Goal: Task Accomplishment & Management: Manage account settings

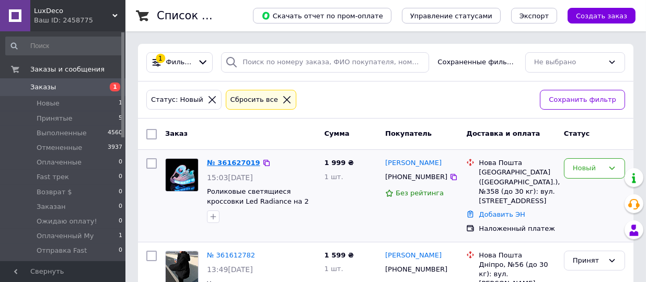
click at [224, 164] on link "№ 361627019" at bounding box center [233, 163] width 53 height 8
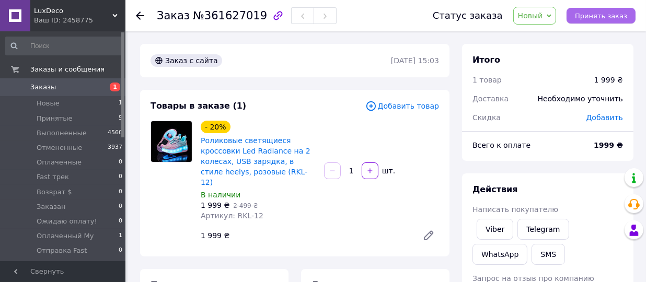
click at [599, 15] on span "Принять заказ" at bounding box center [601, 16] width 52 height 8
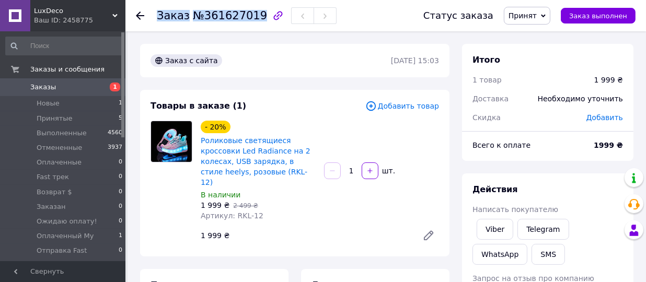
drag, startPoint x: 156, startPoint y: 12, endPoint x: 252, endPoint y: 12, distance: 96.6
click at [252, 12] on div "Заказ №361627019 Статус заказа Принят Выполнен Отменен Оплаченный Fast трек Воз…" at bounding box center [385, 15] width 499 height 31
copy h1 "Заказ №361627019"
click at [251, 145] on link "Роликовые светящиеся кроссовки Led Radiance на 2 колесах, USB зарядка, в стиле …" at bounding box center [256, 161] width 110 height 50
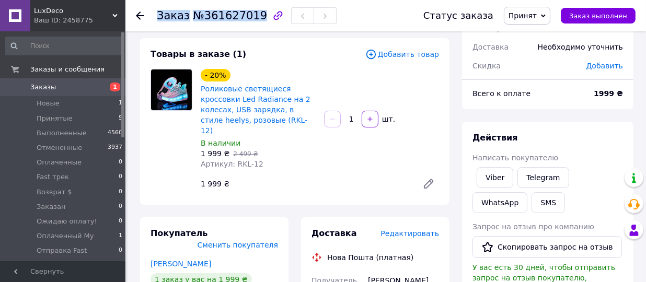
scroll to position [52, 0]
click at [491, 178] on link "Viber" at bounding box center [494, 177] width 37 height 21
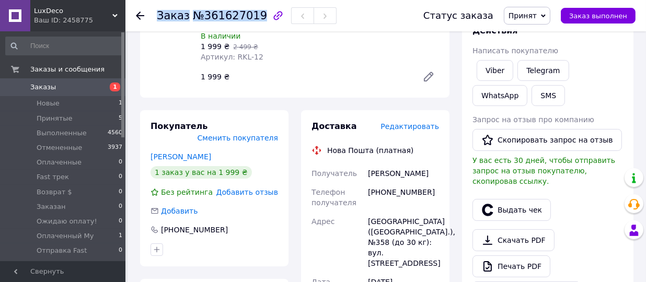
scroll to position [208, 0]
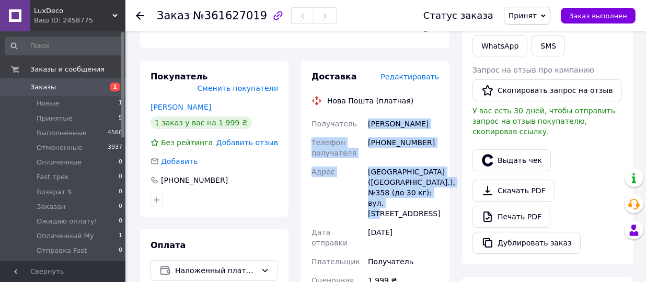
drag, startPoint x: 369, startPoint y: 112, endPoint x: 436, endPoint y: 184, distance: 99.1
copy div "[PERSON_NAME] Телефон получателя [PHONE_NUMBER] [GEOGRAPHIC_DATA] [GEOGRAPHIC_D…"
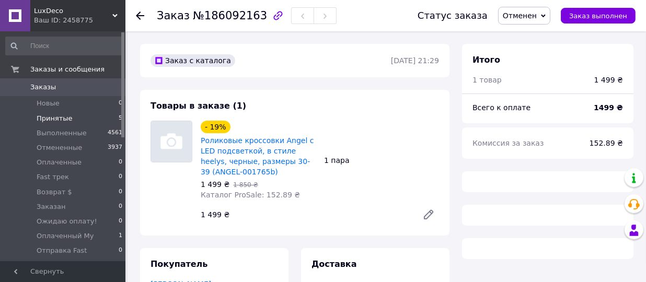
click at [57, 120] on span "Принятые" at bounding box center [55, 118] width 36 height 9
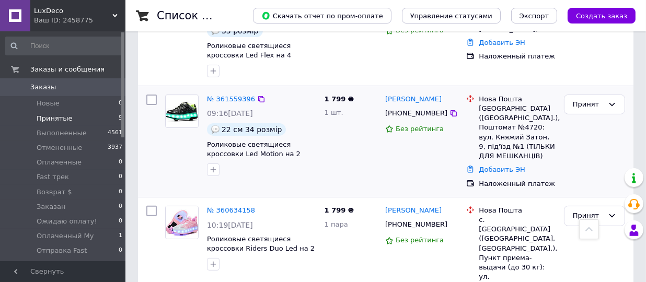
scroll to position [374, 0]
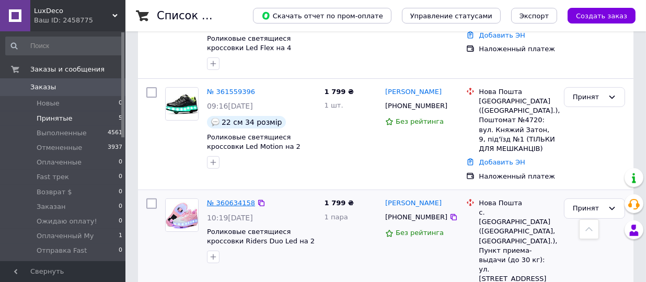
click at [229, 199] on link "№ 360634158" at bounding box center [231, 203] width 48 height 8
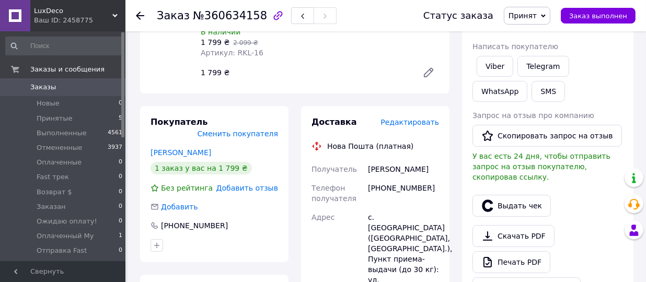
scroll to position [112, 0]
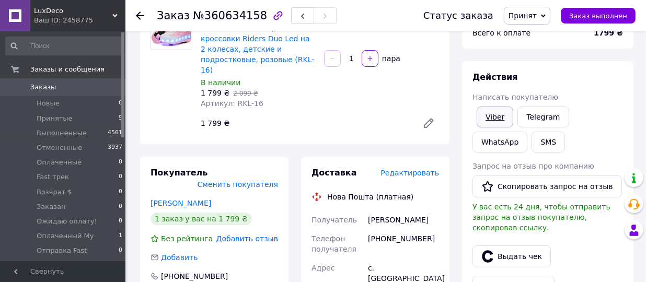
click at [490, 116] on link "Viber" at bounding box center [494, 117] width 37 height 21
click at [545, 15] on icon at bounding box center [543, 15] width 5 height 3
click at [528, 53] on li "Отменен" at bounding box center [539, 52] width 71 height 16
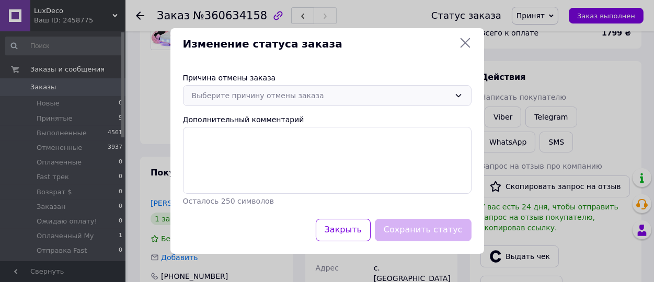
click at [458, 98] on icon at bounding box center [458, 95] width 8 height 8
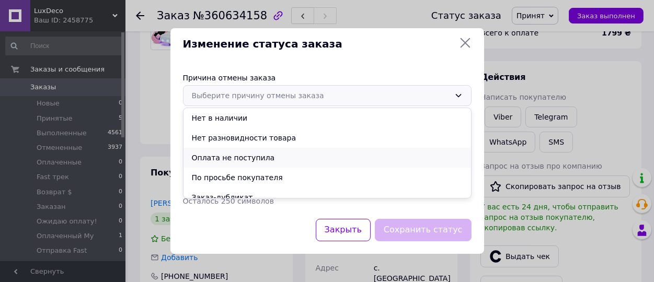
click at [243, 158] on li "Оплата не поступила" at bounding box center [326, 158] width 287 height 20
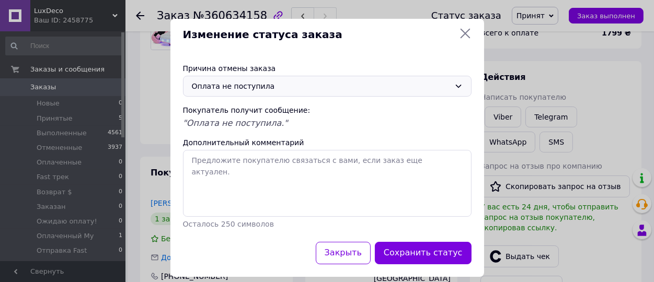
click at [408, 249] on button "Сохранить статус" at bounding box center [423, 253] width 97 height 22
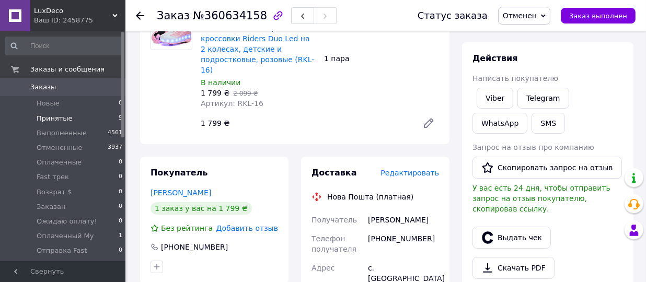
click at [59, 120] on span "Принятые" at bounding box center [55, 118] width 36 height 9
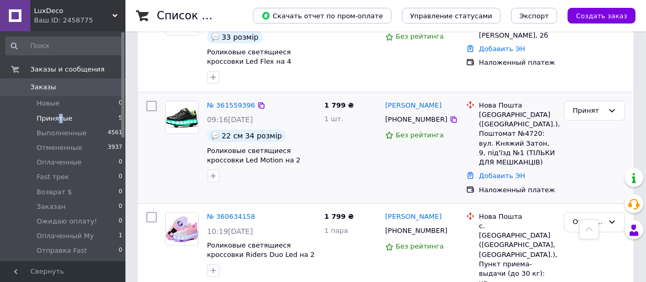
scroll to position [360, 0]
click at [226, 101] on link "№ 361559396" at bounding box center [231, 105] width 48 height 8
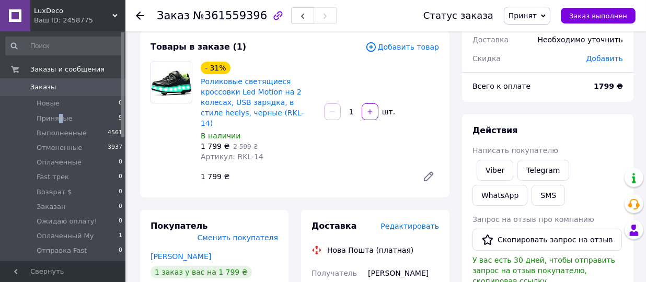
scroll to position [46, 0]
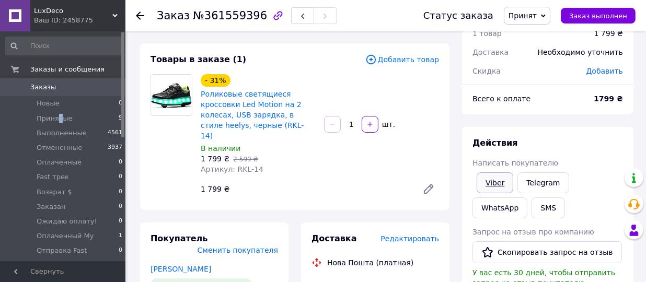
click at [492, 182] on link "Viber" at bounding box center [494, 182] width 37 height 21
click at [548, 14] on span "Принят" at bounding box center [527, 16] width 46 height 18
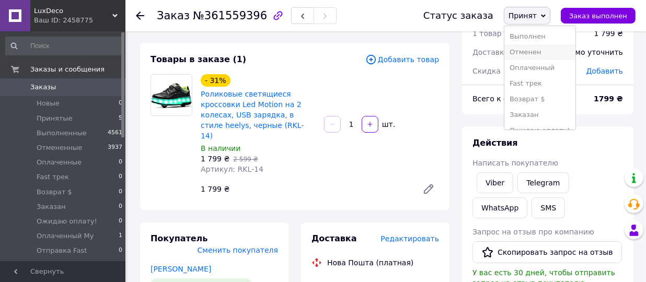
click at [525, 51] on li "Отменен" at bounding box center [539, 52] width 71 height 16
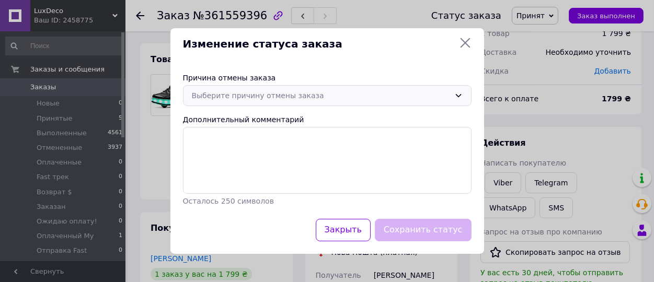
click at [457, 93] on icon at bounding box center [458, 95] width 8 height 8
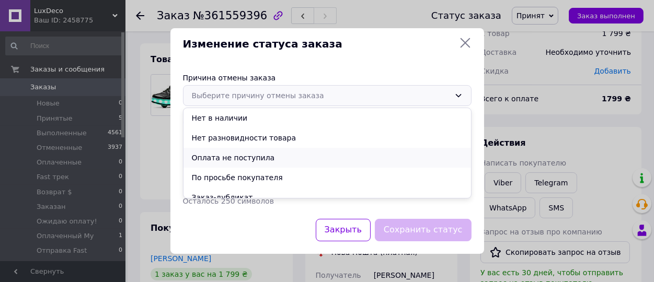
click at [235, 157] on li "Оплата не поступила" at bounding box center [326, 158] width 287 height 20
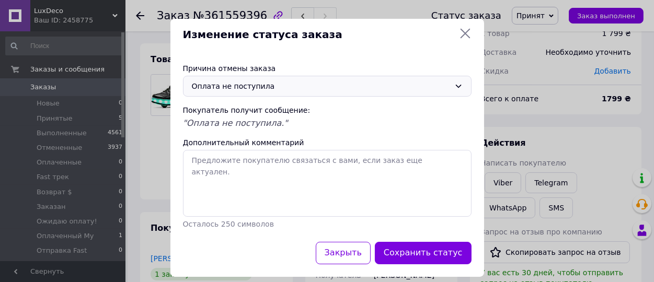
click at [426, 248] on button "Сохранить статус" at bounding box center [423, 253] width 97 height 22
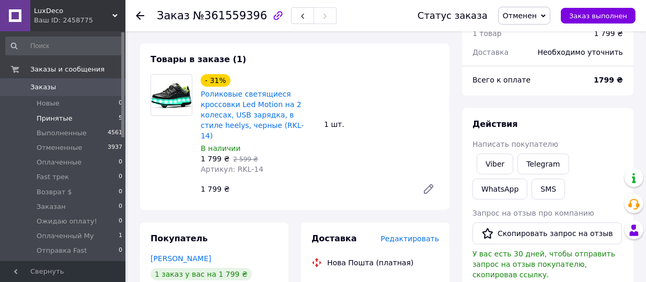
click at [47, 115] on span "Принятые" at bounding box center [55, 118] width 36 height 9
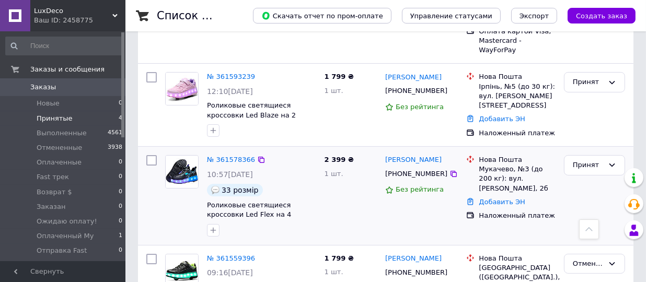
scroll to position [155, 0]
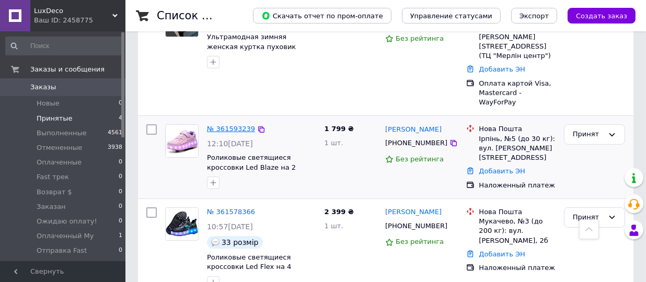
click at [228, 125] on link "№ 361593239" at bounding box center [231, 129] width 48 height 8
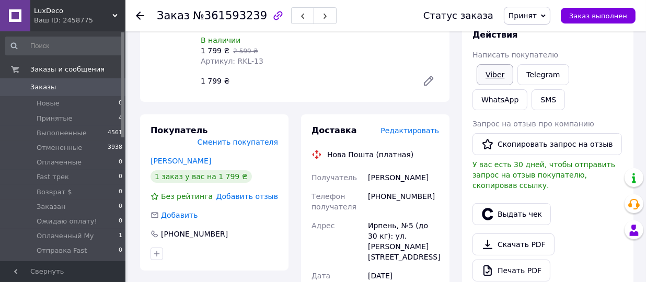
click at [490, 72] on link "Viber" at bounding box center [494, 74] width 37 height 21
click at [550, 15] on span "Принят" at bounding box center [527, 16] width 46 height 18
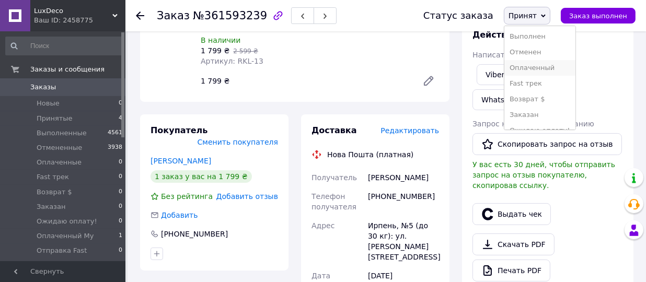
click at [541, 65] on li "Оплаченный" at bounding box center [539, 68] width 71 height 16
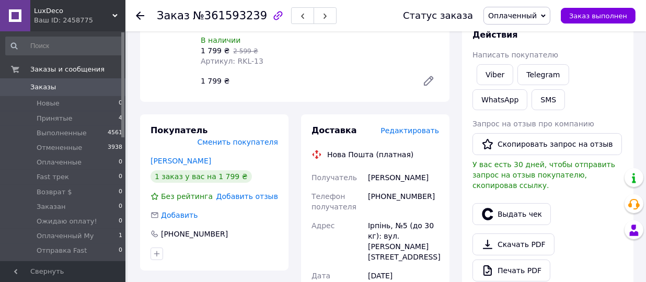
click at [545, 14] on icon at bounding box center [543, 16] width 5 height 5
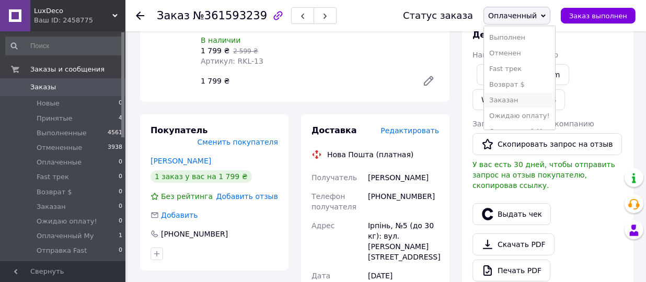
scroll to position [42, 0]
click at [526, 102] on li "Оплаченный My" at bounding box center [519, 104] width 71 height 16
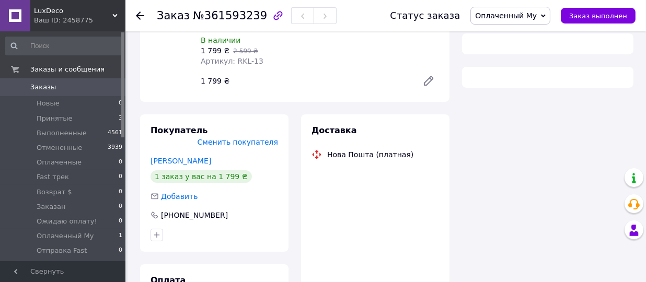
scroll to position [155, 0]
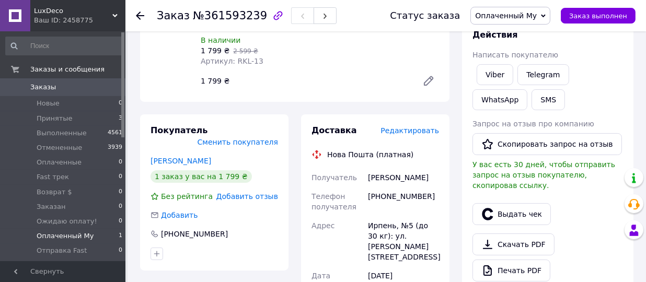
click at [72, 235] on span "Оплаченный My" at bounding box center [65, 235] width 57 height 9
